Goal: Find specific page/section: Find specific page/section

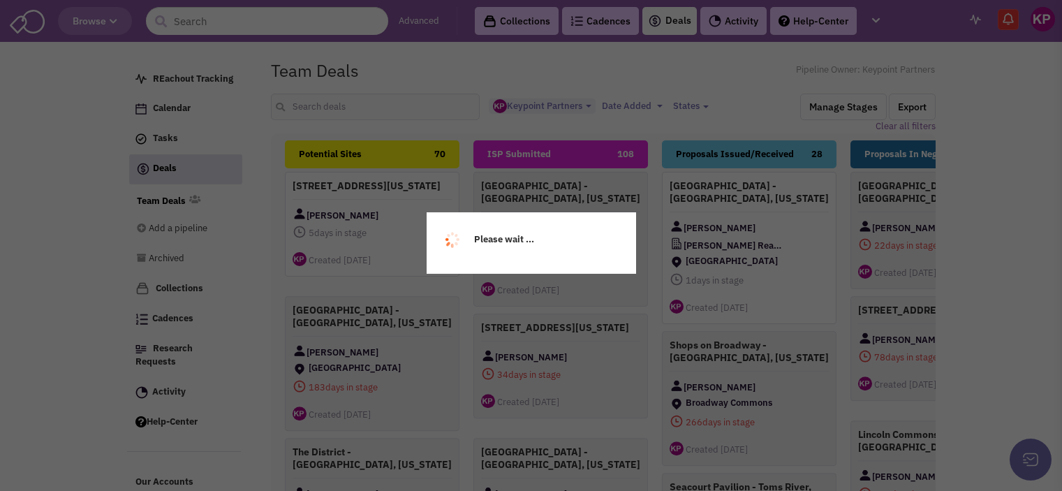
select select "1896"
select select
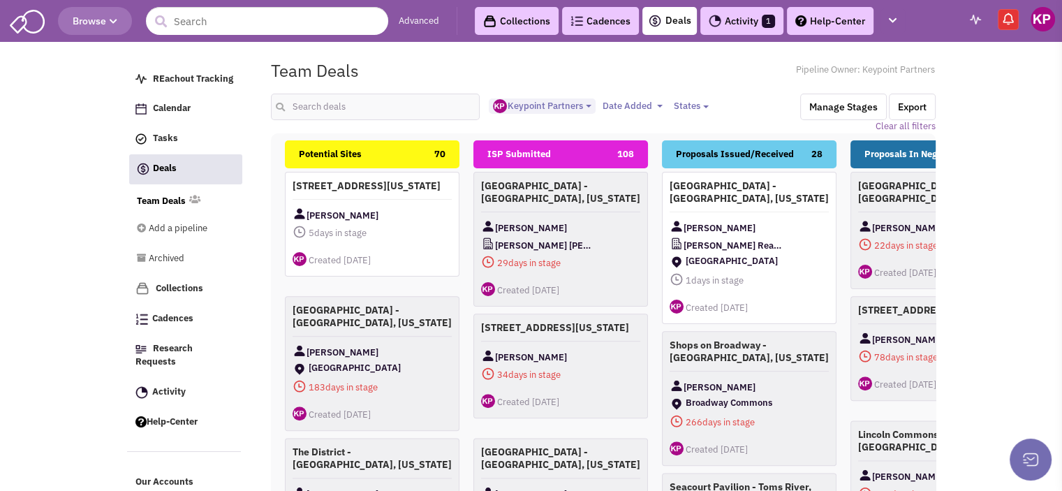
click at [749, 17] on link "Activity 1" at bounding box center [742, 21] width 83 height 28
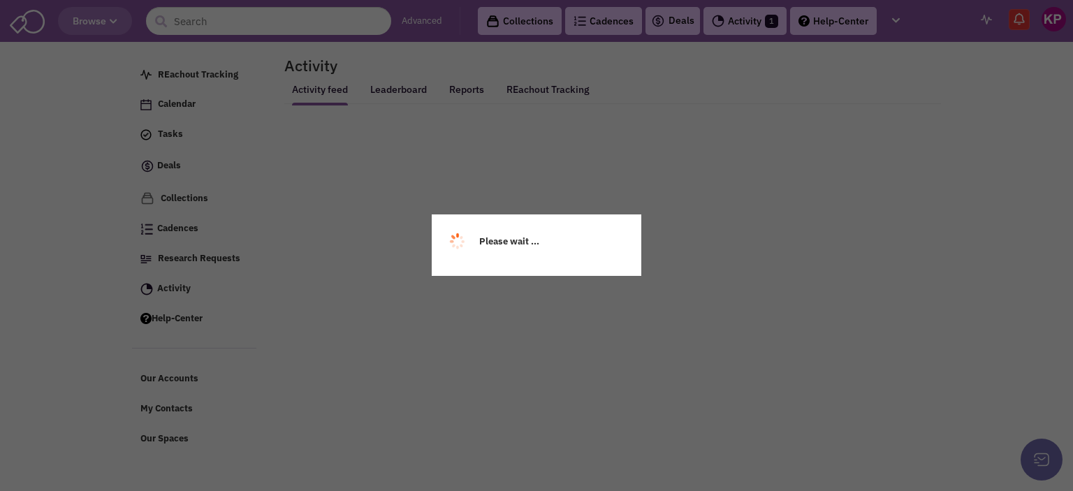
select select
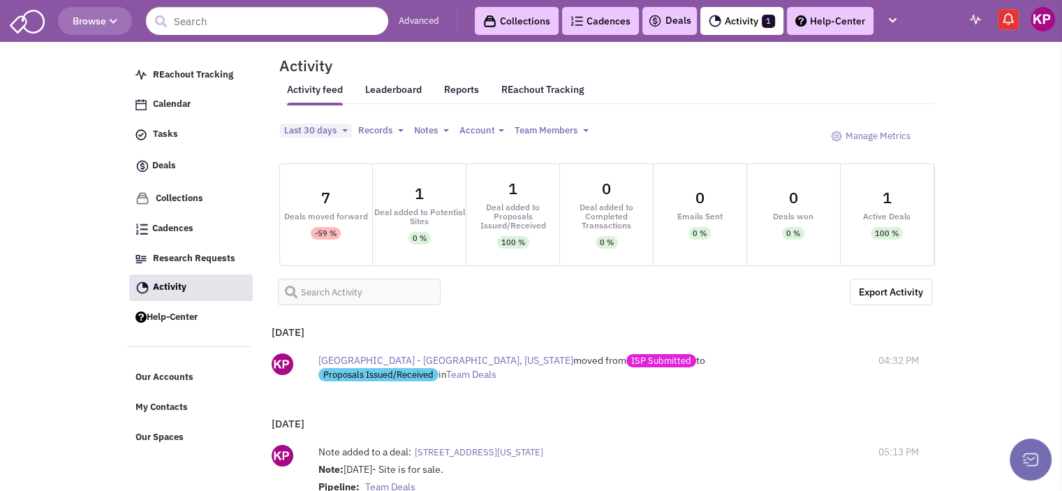
select select
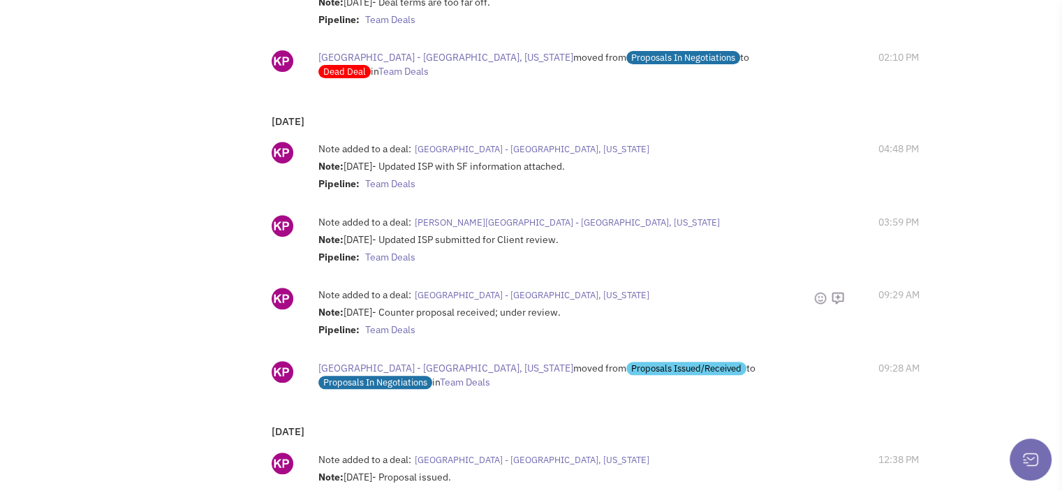
scroll to position [682, 0]
